Goal: Information Seeking & Learning: Learn about a topic

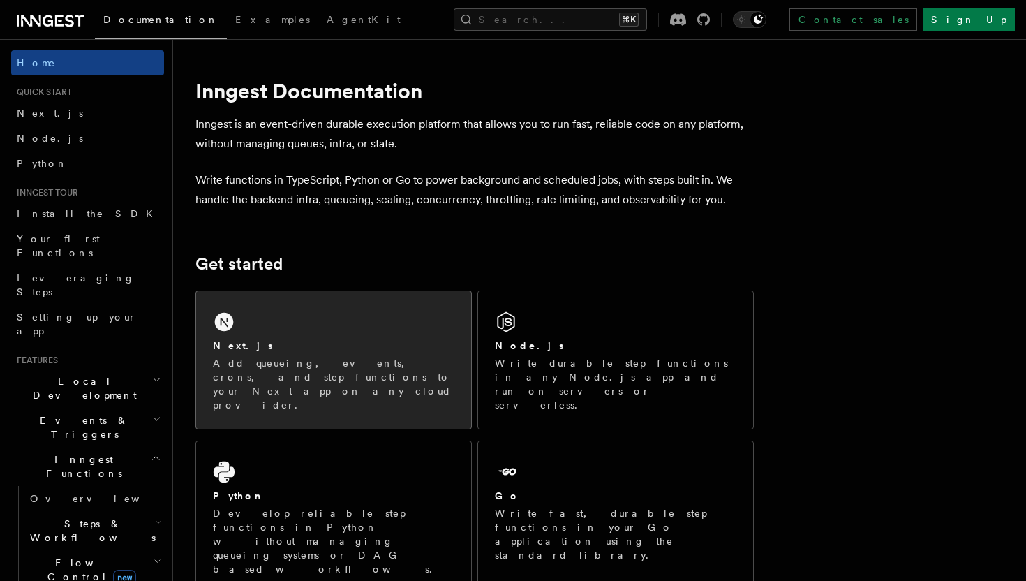
click at [295, 329] on div "Next.js Add queueing, events, crons, and step functions to your Next app on any…" at bounding box center [333, 359] width 275 height 137
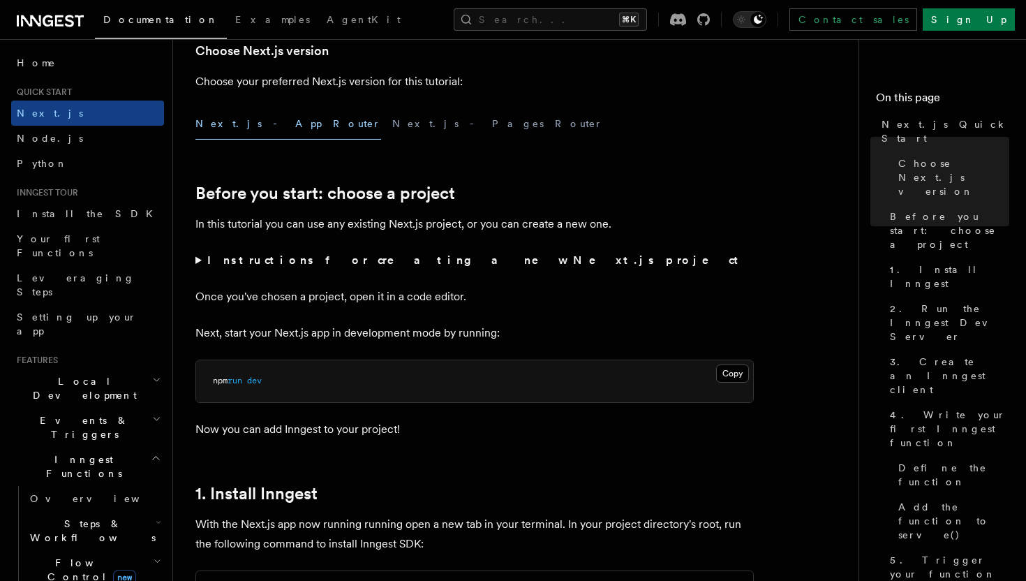
scroll to position [340, 0]
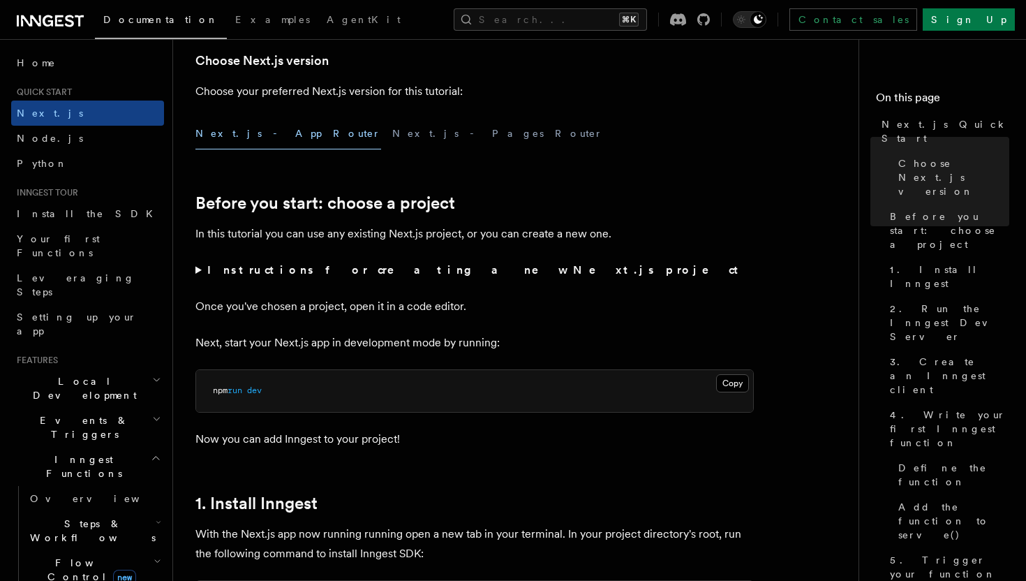
click at [198, 272] on summary "Instructions for creating a new Next.js project" at bounding box center [474, 270] width 558 height 20
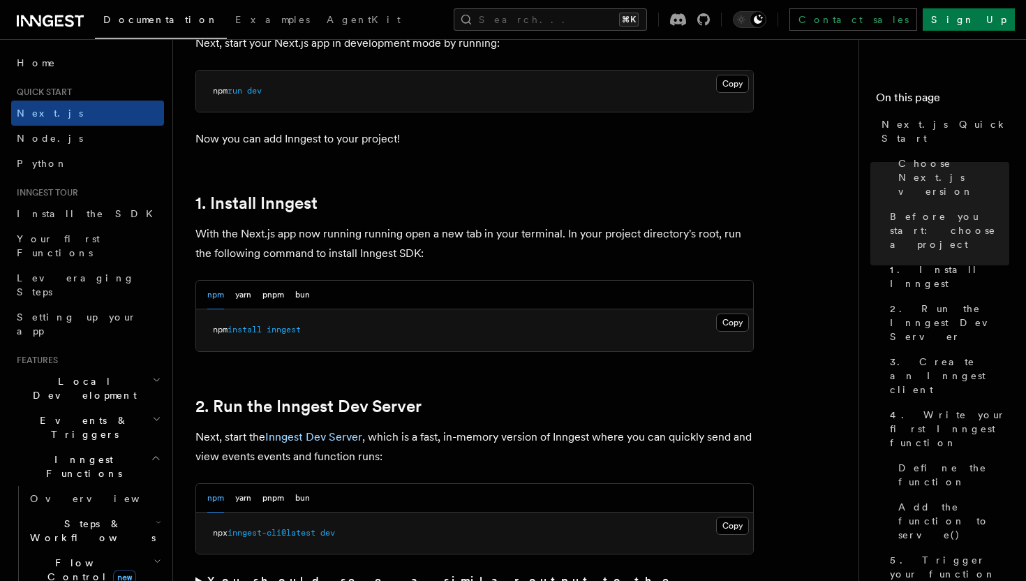
scroll to position [743, 0]
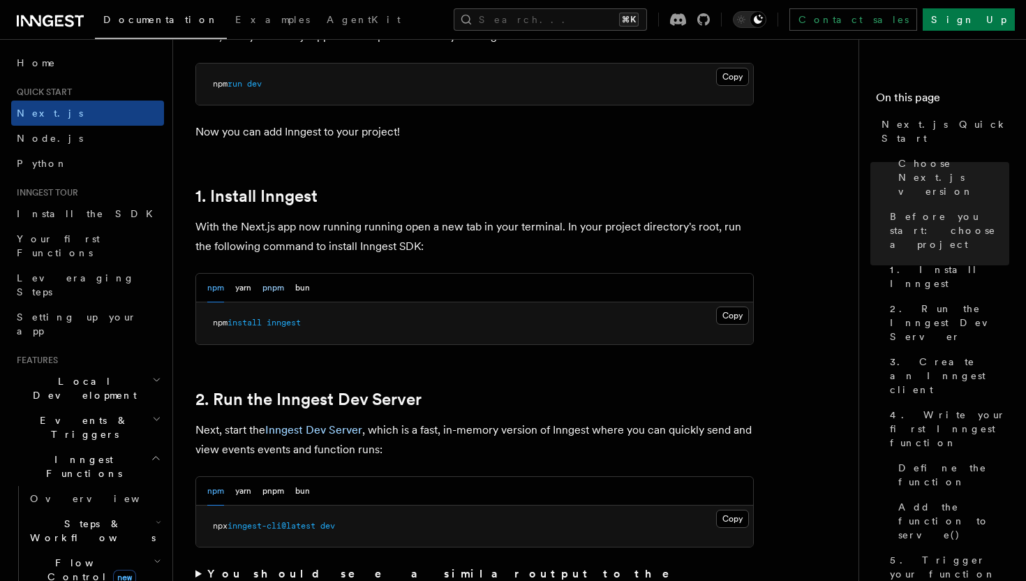
click at [272, 292] on button "pnpm" at bounding box center [273, 288] width 22 height 29
click at [728, 314] on button "Copy Copied" at bounding box center [732, 315] width 33 height 18
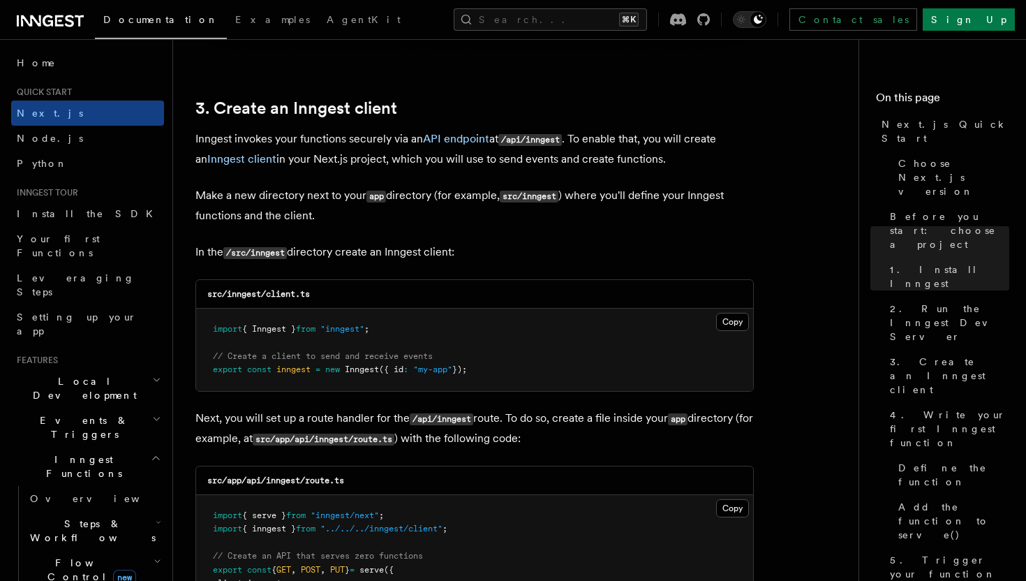
scroll to position [1717, 0]
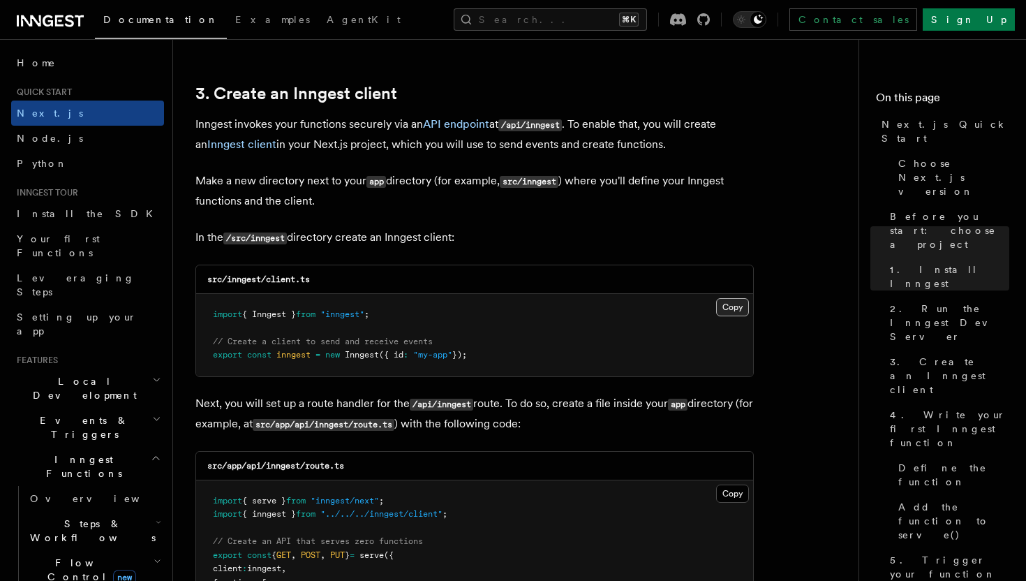
click at [730, 311] on button "Copy Copied" at bounding box center [732, 307] width 33 height 18
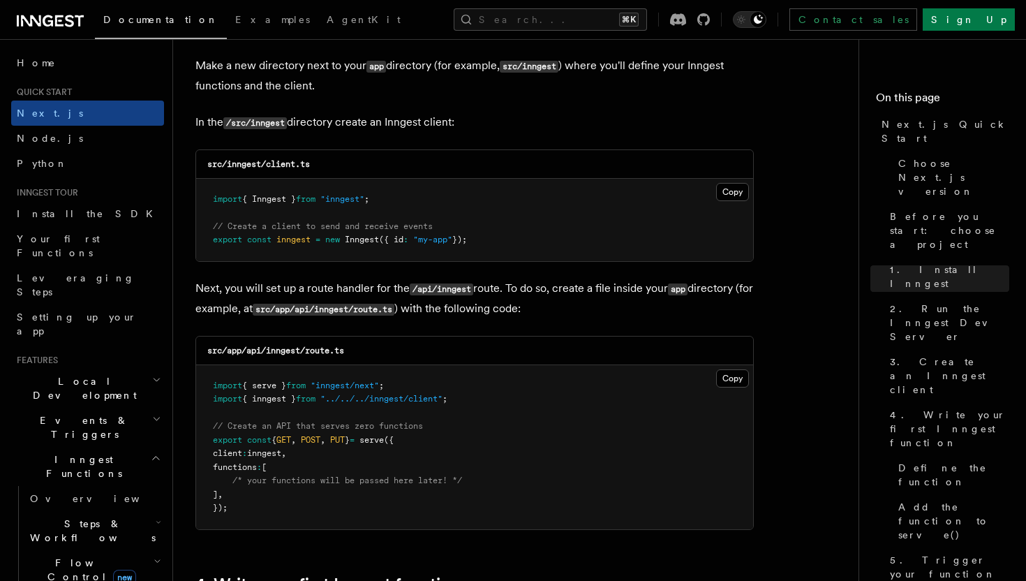
scroll to position [1839, 0]
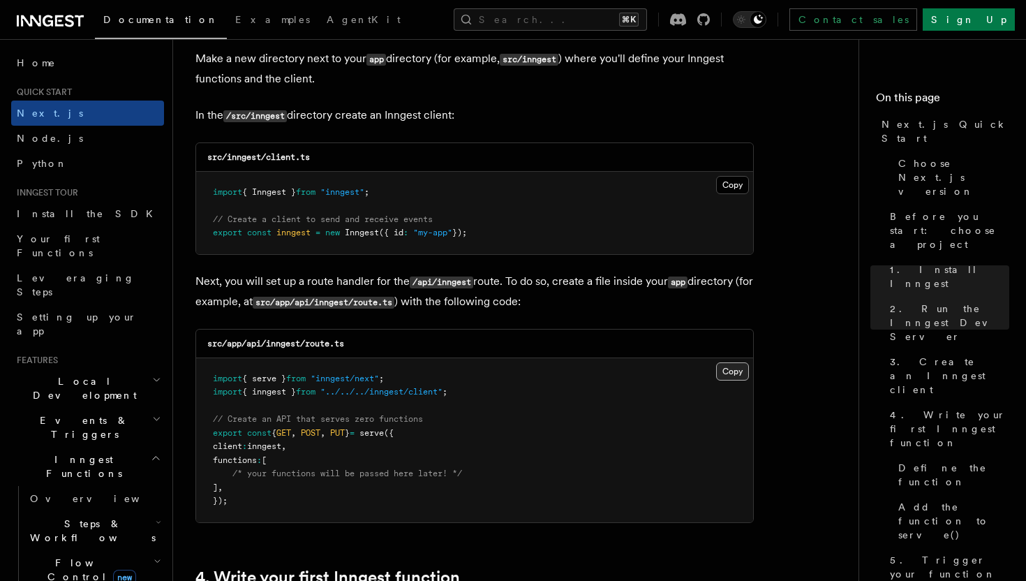
click at [735, 376] on button "Copy Copied" at bounding box center [732, 371] width 33 height 18
click at [729, 377] on button "Copy Copied" at bounding box center [732, 371] width 33 height 18
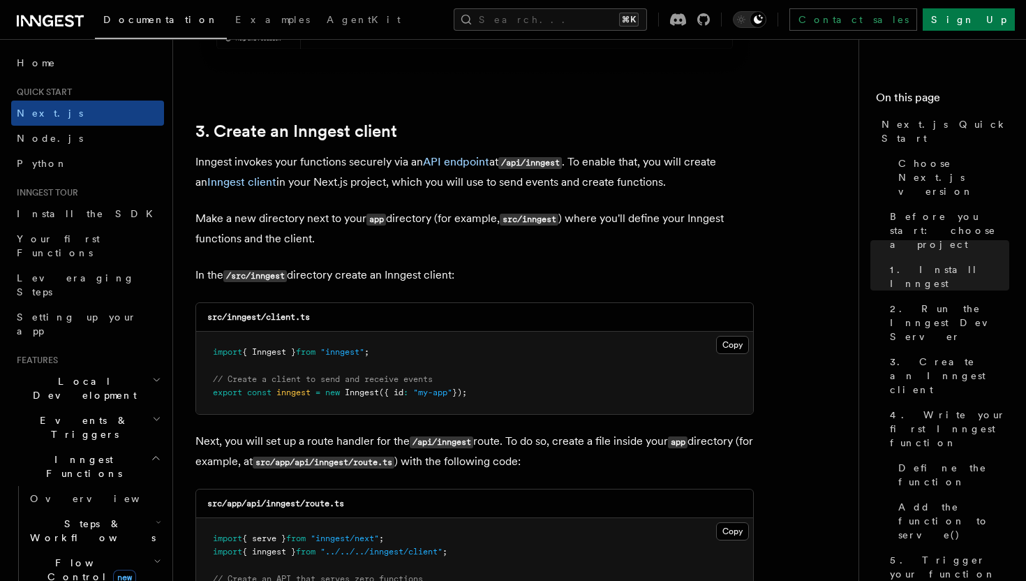
scroll to position [1674, 0]
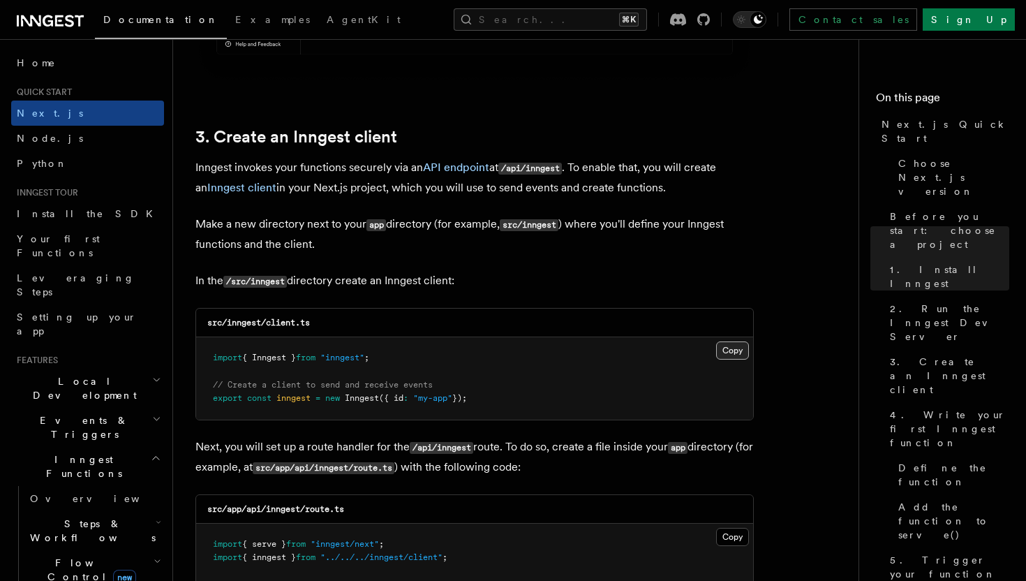
click at [726, 354] on button "Copy Copied" at bounding box center [732, 350] width 33 height 18
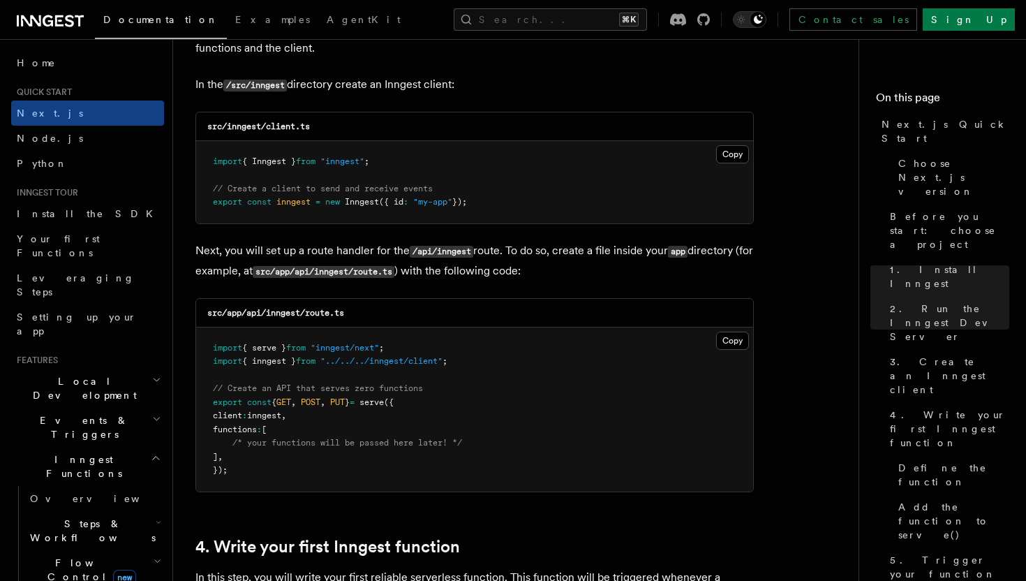
scroll to position [1871, 0]
click at [729, 345] on button "Copy Copied" at bounding box center [732, 339] width 33 height 18
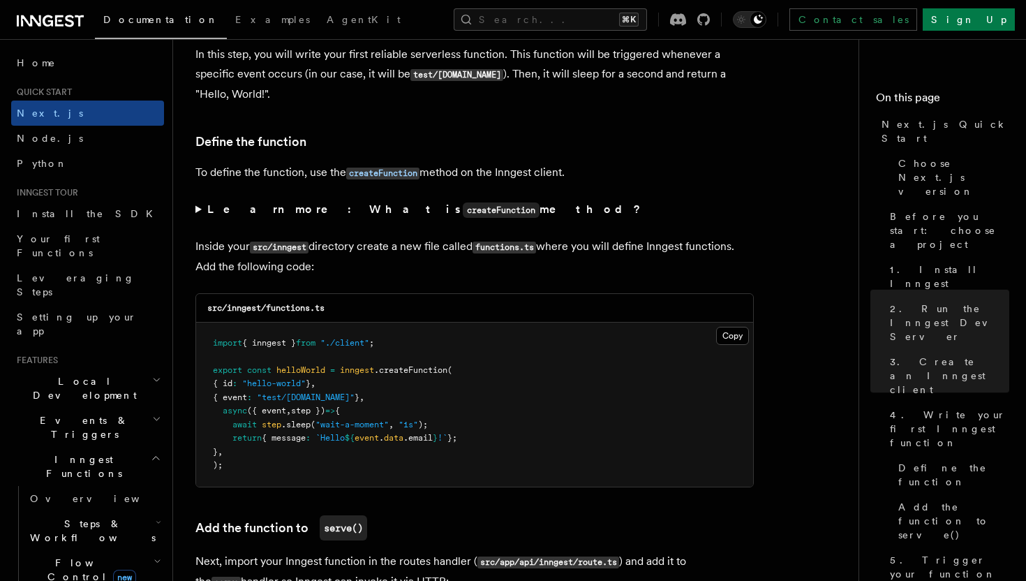
scroll to position [2399, 0]
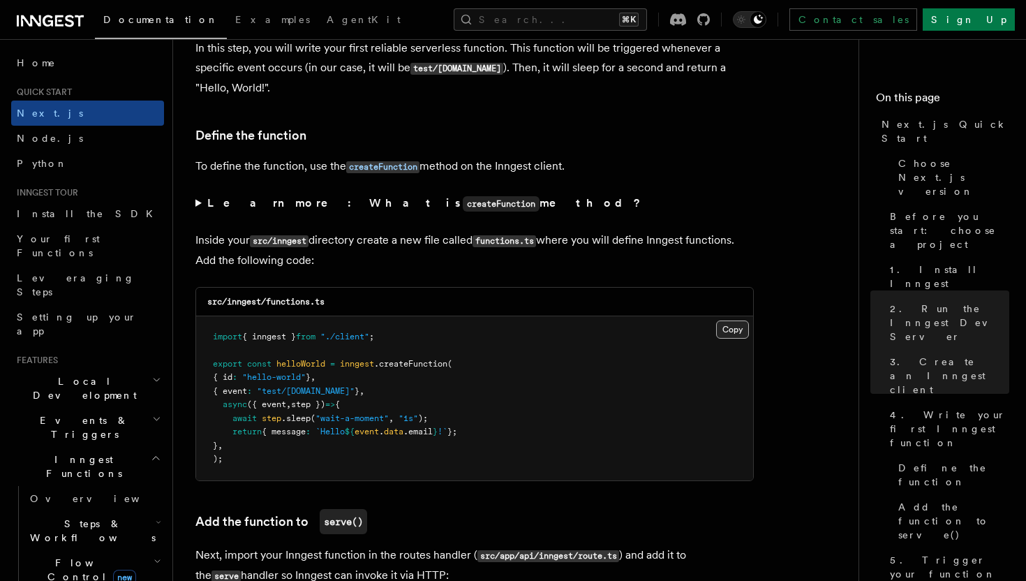
click at [736, 336] on button "Copy Copied" at bounding box center [732, 329] width 33 height 18
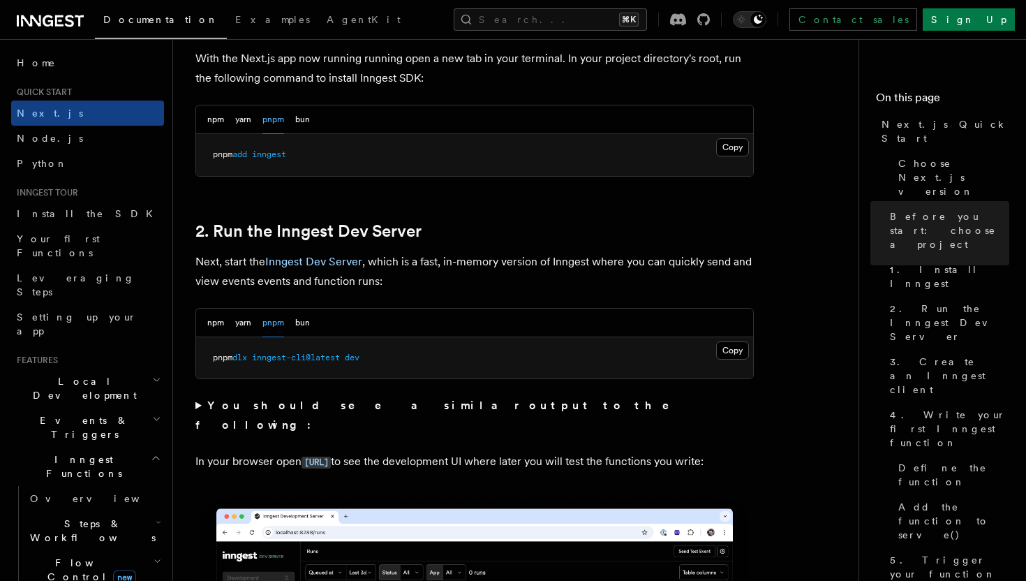
scroll to position [910, 0]
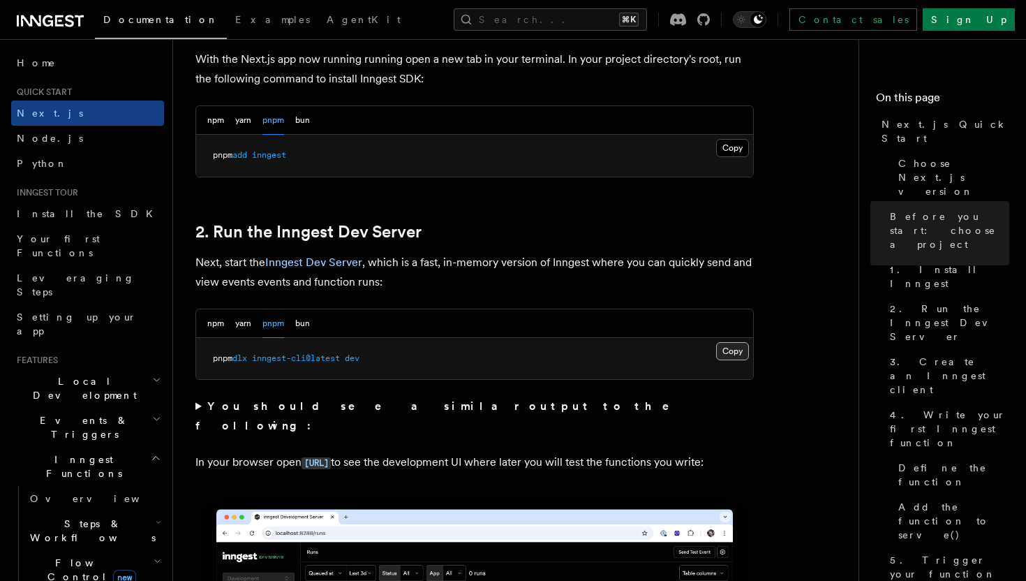
click at [729, 352] on button "Copy Copied" at bounding box center [732, 351] width 33 height 18
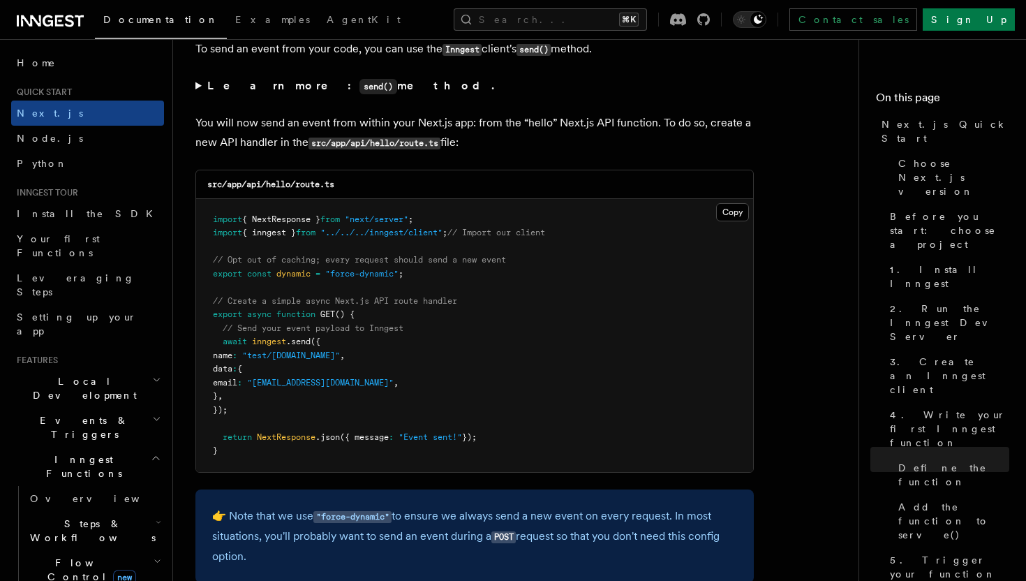
scroll to position [7360, 0]
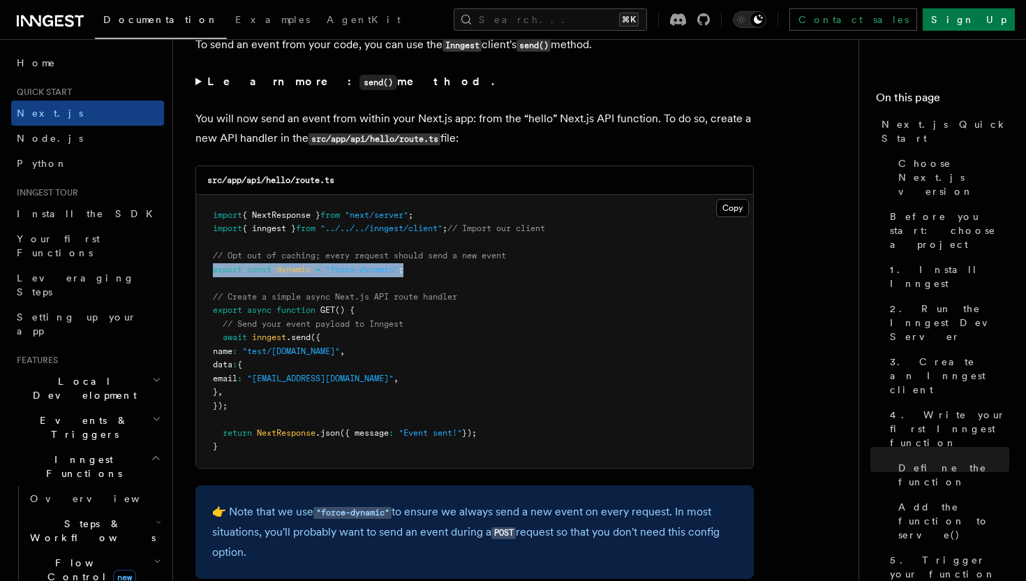
drag, startPoint x: 429, startPoint y: 272, endPoint x: 204, endPoint y: 272, distance: 224.7
click at [204, 272] on pre "import { NextResponse } from "next/server" ; import { inngest } from "../../../…" at bounding box center [474, 331] width 557 height 273
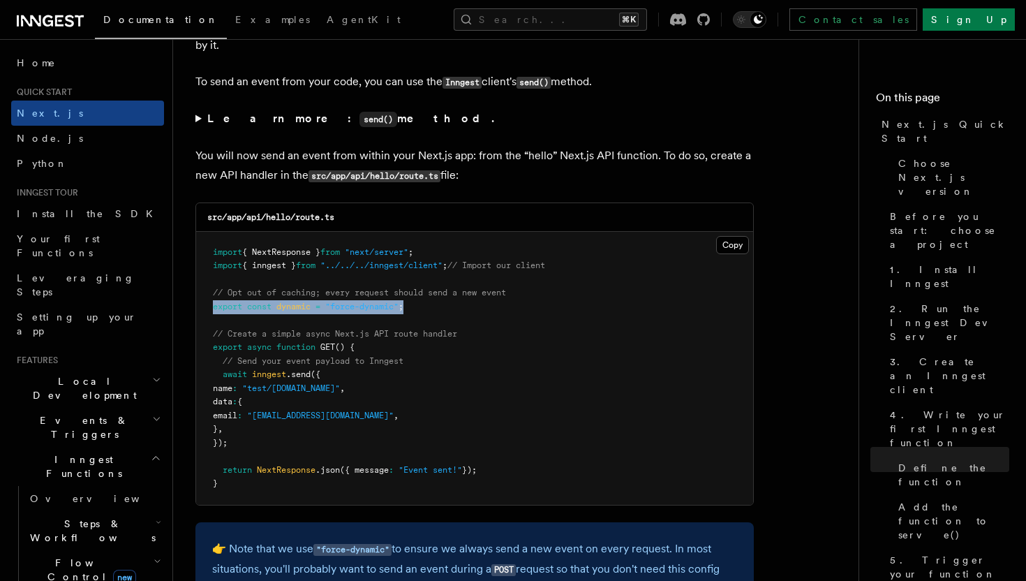
scroll to position [7264, 0]
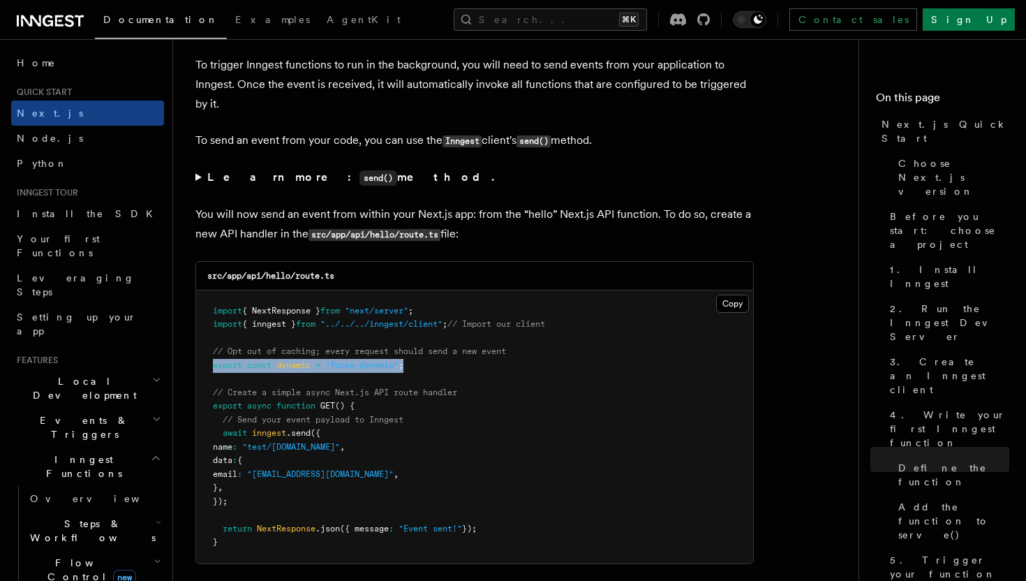
click at [451, 375] on pre "import { NextResponse } from "next/server" ; import { inngest } from "../../../…" at bounding box center [474, 426] width 557 height 273
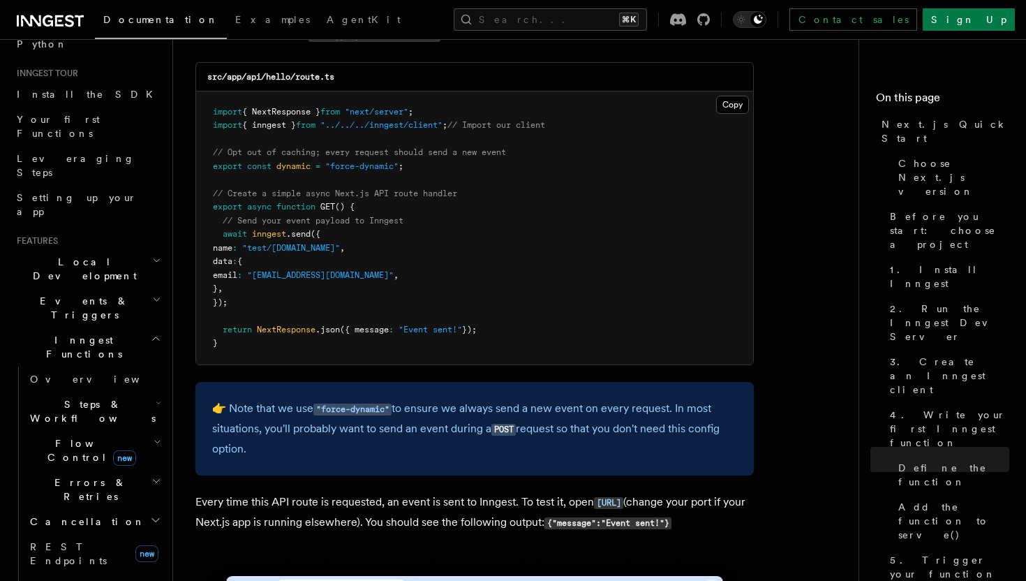
scroll to position [121, 0]
click at [156, 395] on icon "button" at bounding box center [159, 400] width 6 height 11
click at [157, 400] on icon "button" at bounding box center [158, 401] width 3 height 2
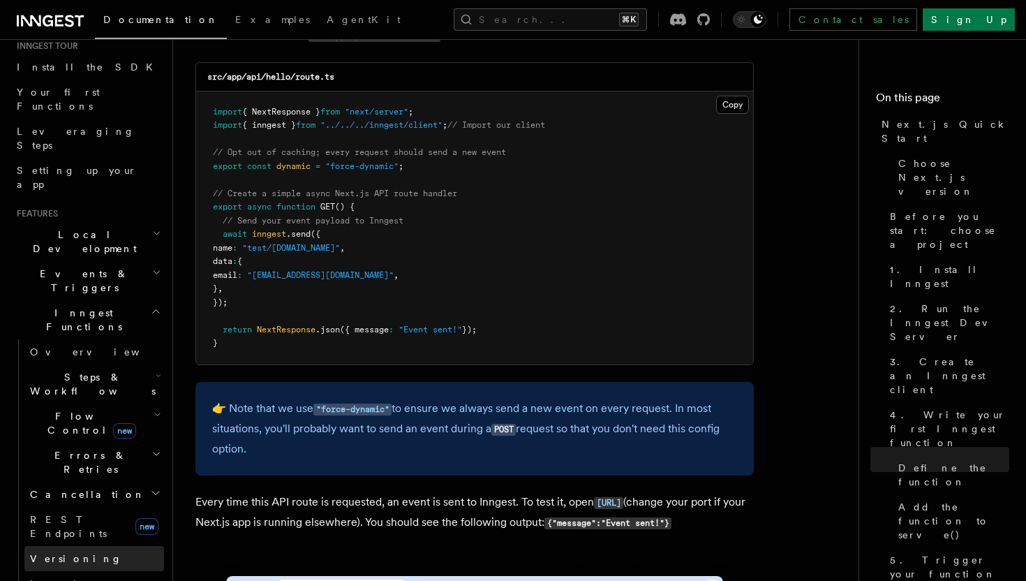
scroll to position [162, 0]
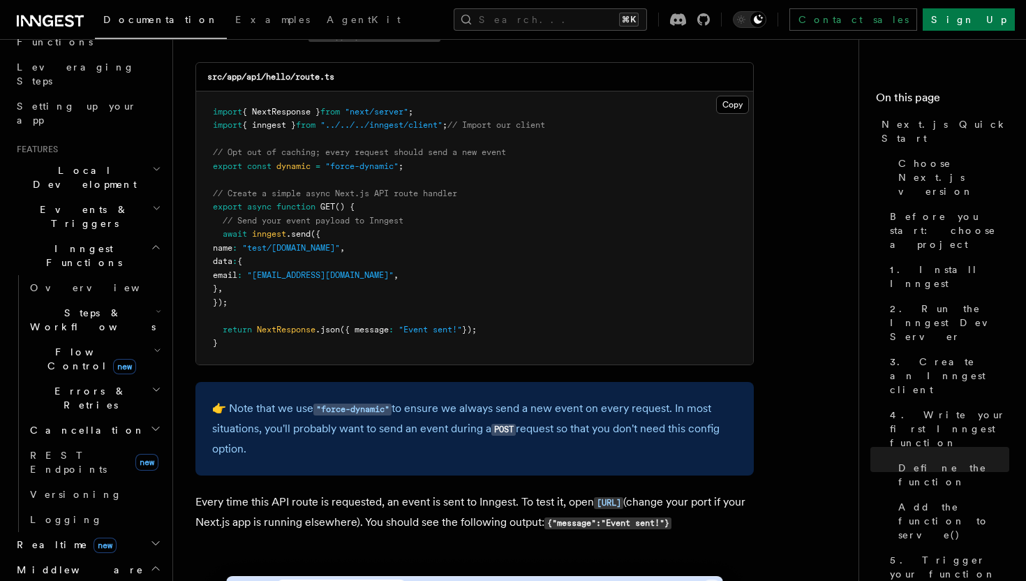
scroll to position [213, 0]
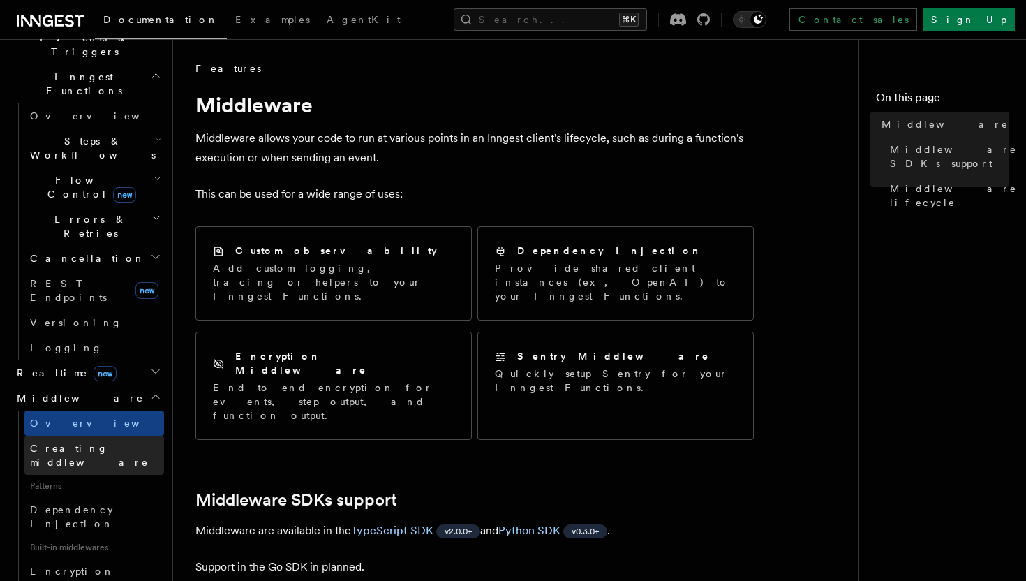
scroll to position [387, 0]
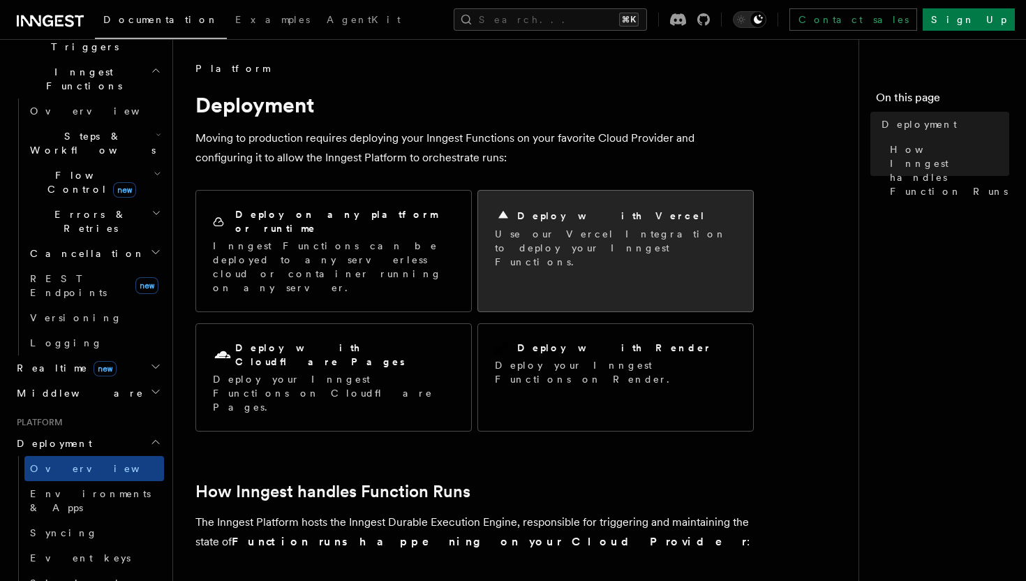
click at [520, 241] on p "Use our Vercel Integration to deploy your Inngest Functions." at bounding box center [615, 248] width 241 height 42
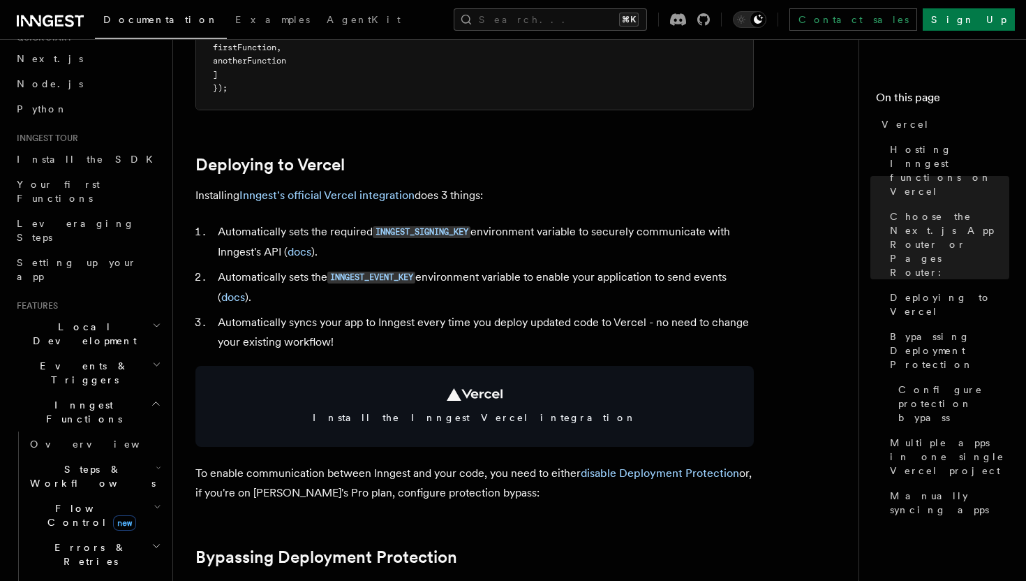
scroll to position [58, 0]
click at [131, 453] on h2 "Steps & Workflows" at bounding box center [94, 472] width 140 height 39
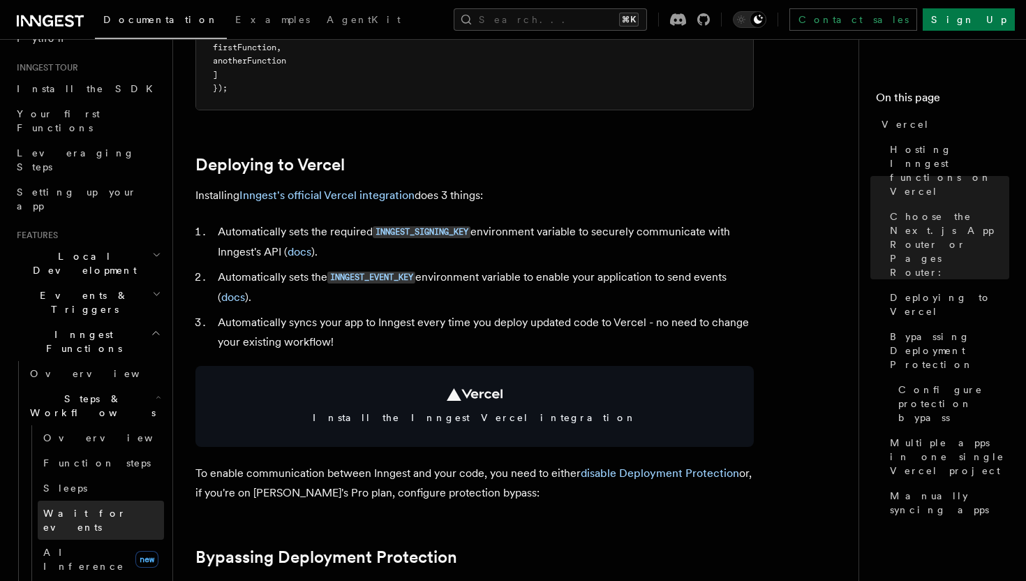
scroll to position [127, 0]
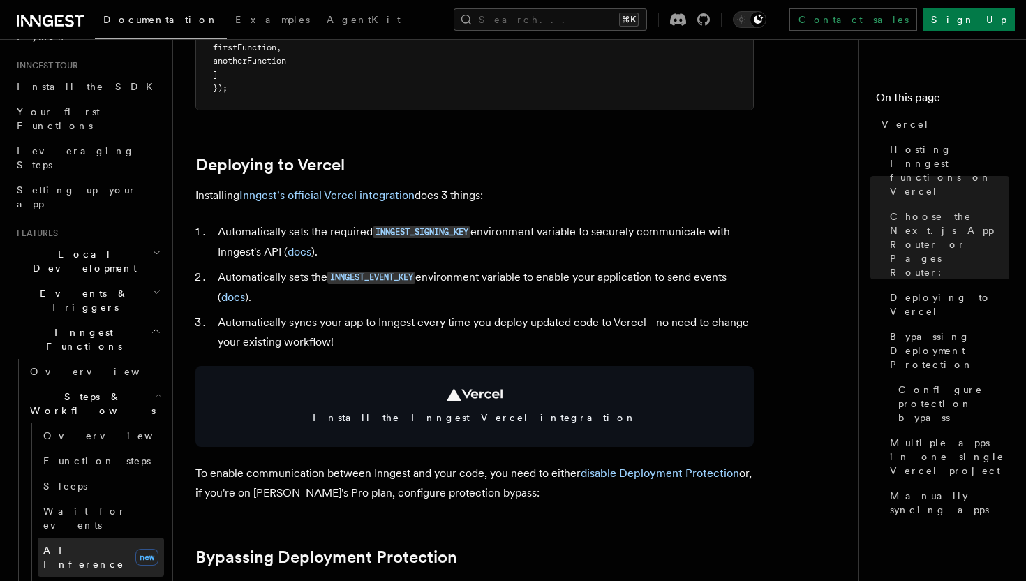
click at [103, 537] on link "AI Inference new" at bounding box center [101, 556] width 126 height 39
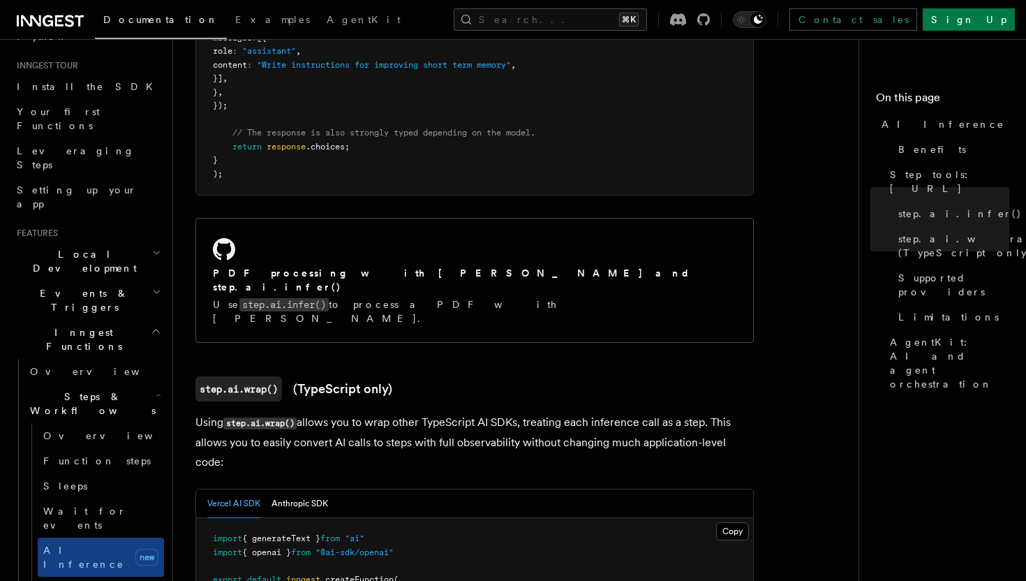
scroll to position [1043, 0]
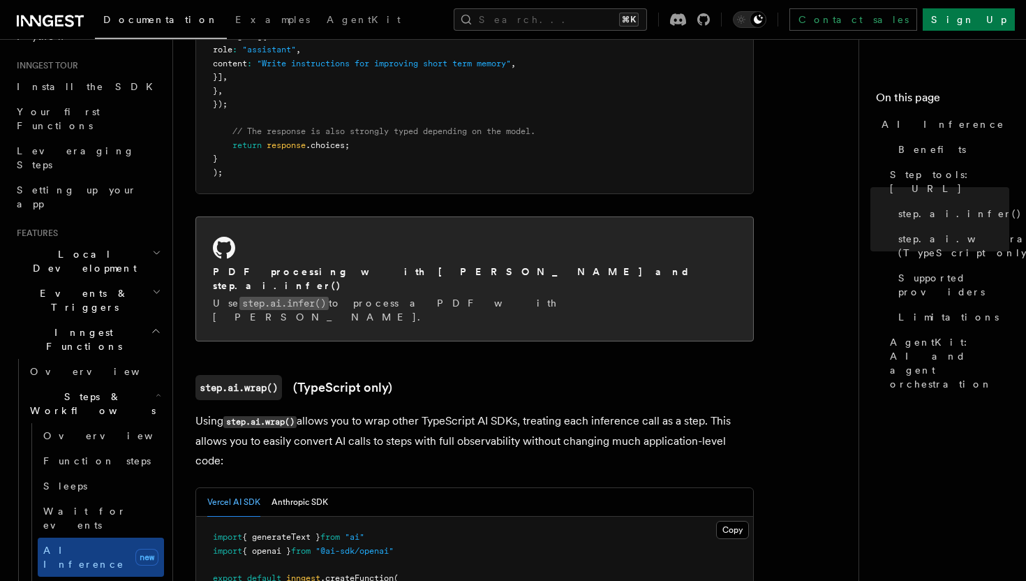
click at [445, 265] on div "PDF processing with [PERSON_NAME] and step.ai.infer() Use step.ai.infer() to pr…" at bounding box center [474, 294] width 523 height 59
